Goal: Navigation & Orientation: Find specific page/section

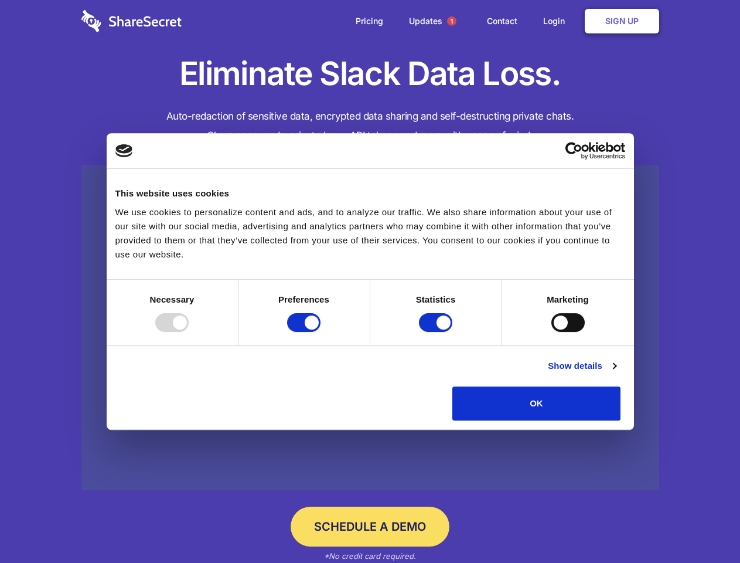
click at [189, 332] on div at bounding box center [171, 322] width 33 height 19
click at [321, 332] on input "Preferences" at bounding box center [303, 322] width 33 height 19
checkbox input "false"
click at [437, 332] on input "Statistics" at bounding box center [435, 322] width 33 height 19
checkbox input "false"
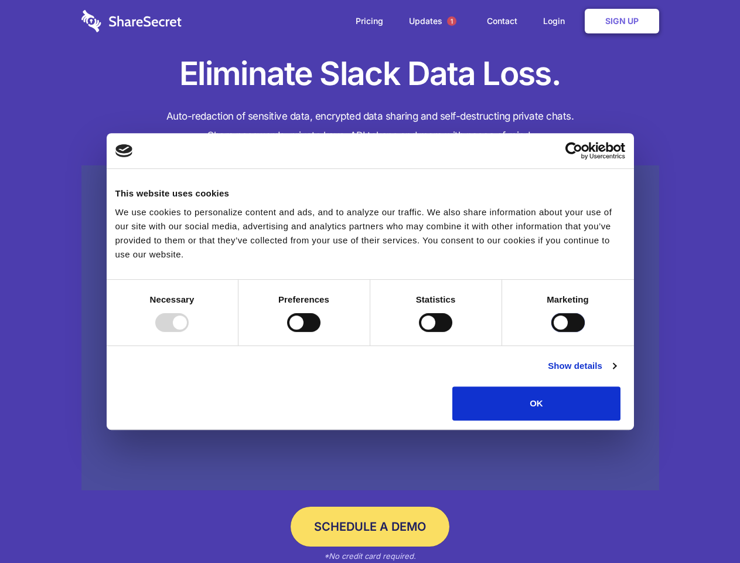
click at [551, 332] on input "Marketing" at bounding box center [567, 322] width 33 height 19
checkbox input "true"
click at [616, 373] on link "Show details" at bounding box center [582, 366] width 68 height 14
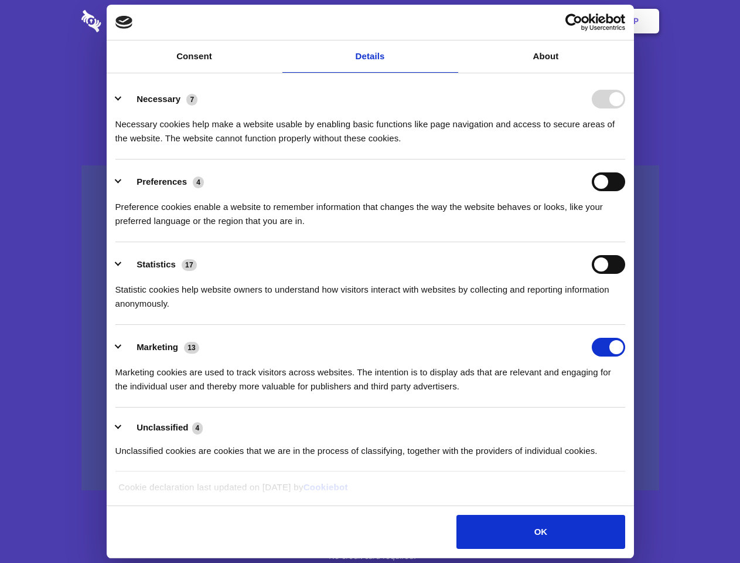
click at [625, 159] on li "Necessary 7 Necessary cookies help make a website usable by enabling basic func…" at bounding box center [370, 118] width 510 height 83
click at [451, 21] on span "1" at bounding box center [451, 20] width 9 height 9
